Goal: Transaction & Acquisition: Subscribe to service/newsletter

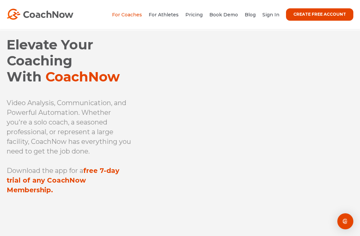
scroll to position [7, 0]
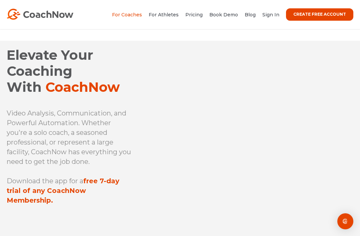
click at [168, 18] on link "For Athletes" at bounding box center [164, 15] width 30 height 6
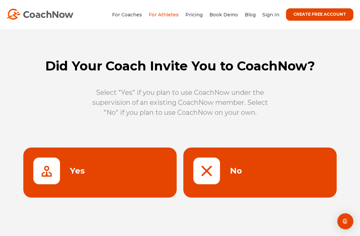
click at [255, 176] on link at bounding box center [259, 172] width 153 height 50
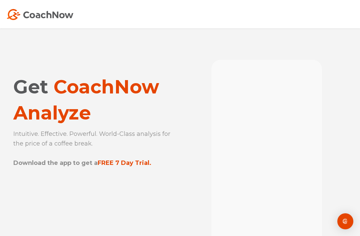
click at [64, 14] on img at bounding box center [40, 14] width 67 height 11
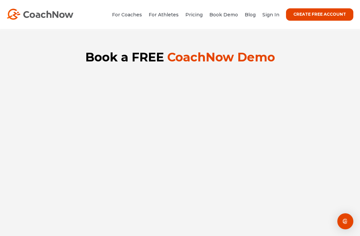
click at [195, 12] on link "Pricing" at bounding box center [193, 15] width 17 height 6
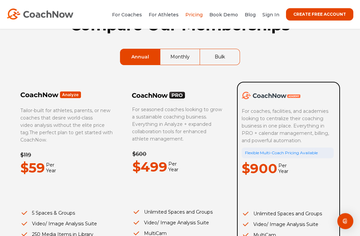
scroll to position [42, 0]
click at [181, 61] on link "Monthly" at bounding box center [179, 57] width 39 height 16
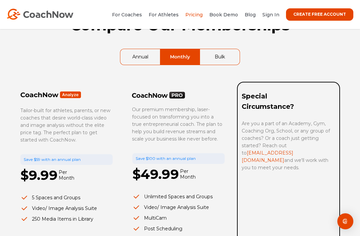
click at [216, 60] on link "Bulk" at bounding box center [220, 57] width 40 height 16
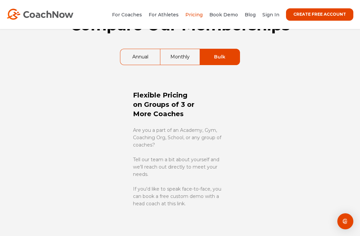
click at [144, 60] on link "Annual" at bounding box center [140, 57] width 40 height 16
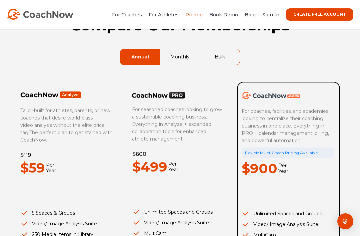
click at [188, 56] on link "Monthly" at bounding box center [179, 57] width 39 height 16
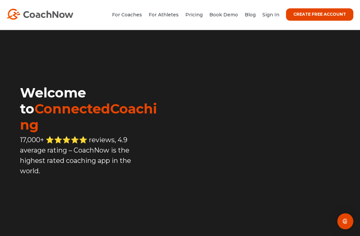
click at [199, 17] on link "Pricing" at bounding box center [193, 15] width 17 height 6
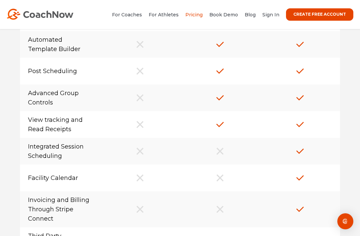
scroll to position [737, 0]
click at [173, 16] on link "For Athletes" at bounding box center [164, 15] width 30 height 6
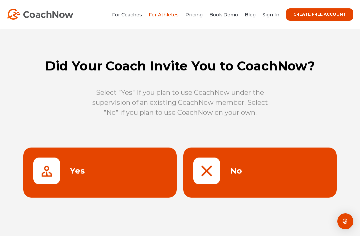
click at [59, 176] on link at bounding box center [99, 172] width 153 height 50
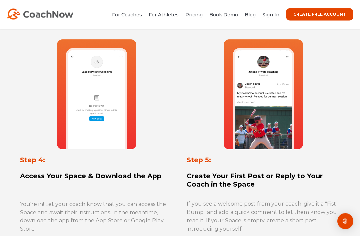
scroll to position [571, 0]
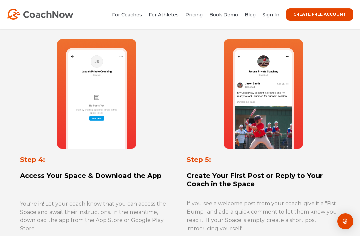
click at [132, 15] on link "For Coaches" at bounding box center [127, 15] width 30 height 6
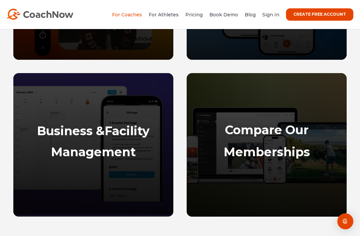
scroll to position [466, 0]
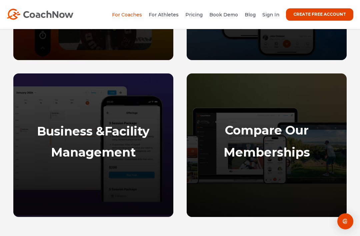
click at [29, 188] on p at bounding box center [93, 191] width 147 height 7
click at [45, 167] on p at bounding box center [93, 170] width 147 height 7
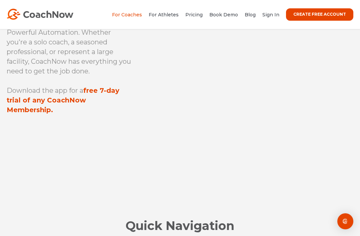
scroll to position [95, 0]
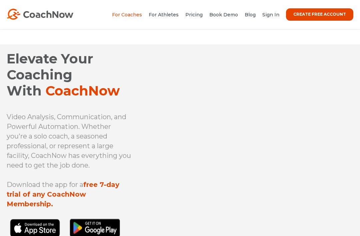
scroll to position [3, 0]
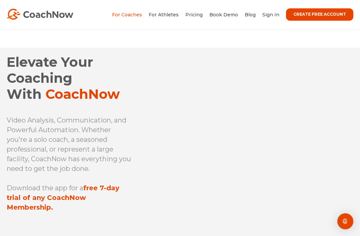
click at [194, 17] on link "Pricing" at bounding box center [193, 15] width 17 height 6
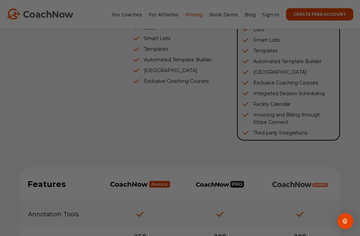
scroll to position [301, 0]
click at [322, 212] on div at bounding box center [182, 119] width 364 height 238
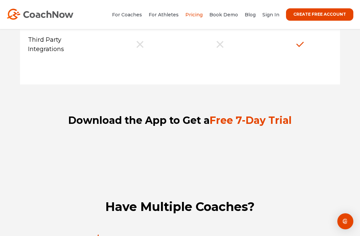
scroll to position [929, 0]
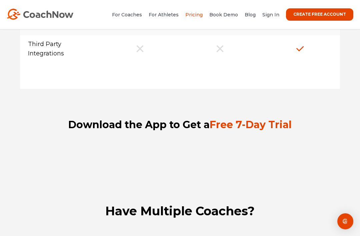
click at [328, 14] on link "CREATE FREE ACCOUNT" at bounding box center [319, 14] width 67 height 12
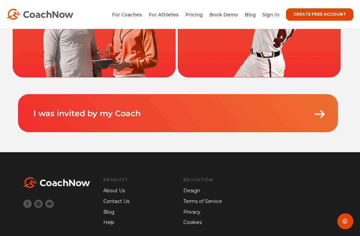
scroll to position [181, 0]
